Goal: Check status: Check status

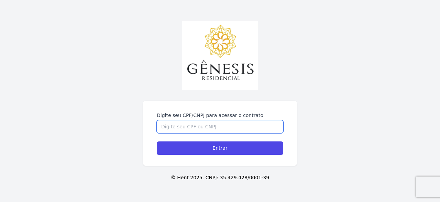
click at [216, 129] on input "Digite seu CPF/CNPJ para acessar o contrato" at bounding box center [220, 126] width 126 height 13
type input "44922226850"
click at [157, 141] on input "Entrar" at bounding box center [220, 147] width 126 height 13
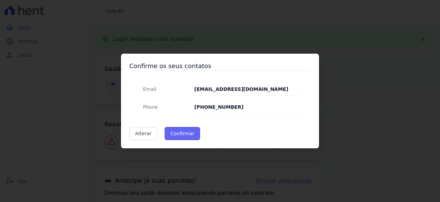
click at [179, 134] on button "Confirmar" at bounding box center [182, 133] width 36 height 13
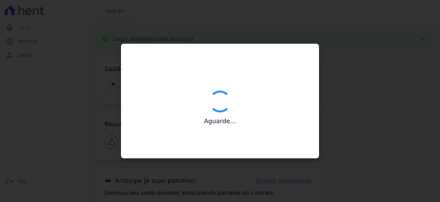
type input "Contatos confirmados com sucesso."
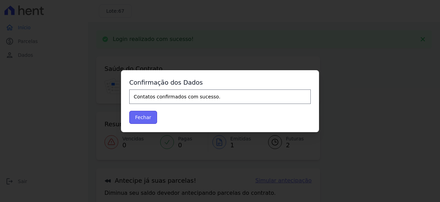
click at [147, 116] on button "Fechar" at bounding box center [143, 117] width 28 height 13
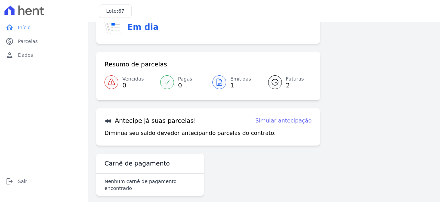
scroll to position [34, 0]
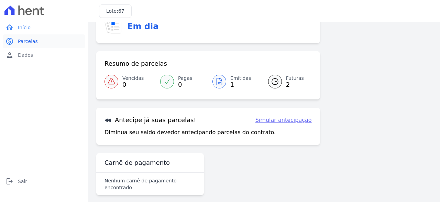
click at [33, 41] on span "Parcelas" at bounding box center [28, 41] width 20 height 7
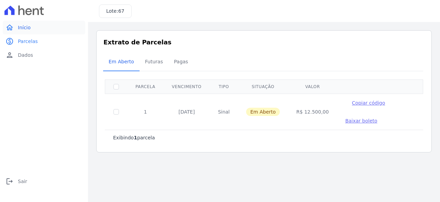
click at [33, 34] on link "home Início" at bounding box center [44, 28] width 82 height 14
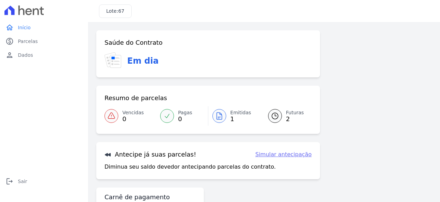
click at [288, 122] on span "2" at bounding box center [295, 118] width 18 height 5
